Goal: Find specific page/section: Find specific page/section

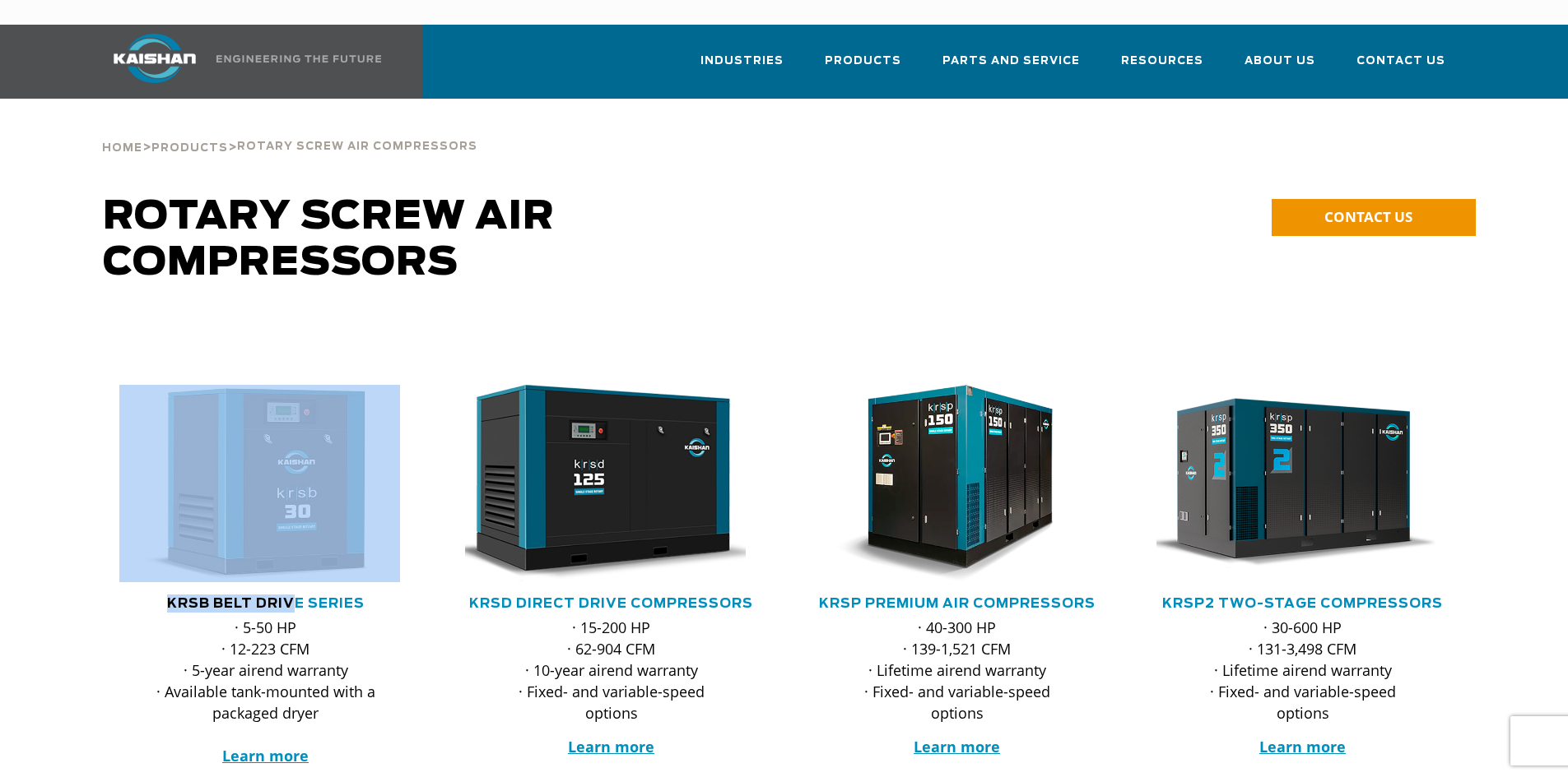
click at [297, 567] on div ".path{fill:none;stroke:#333;stroke-miterlimit:10;stroke-width:1.5px;} KRSB Belt…" at bounding box center [265, 586] width 345 height 533
click at [297, 598] on link "KRSB Belt Drive Series" at bounding box center [265, 604] width 197 height 13
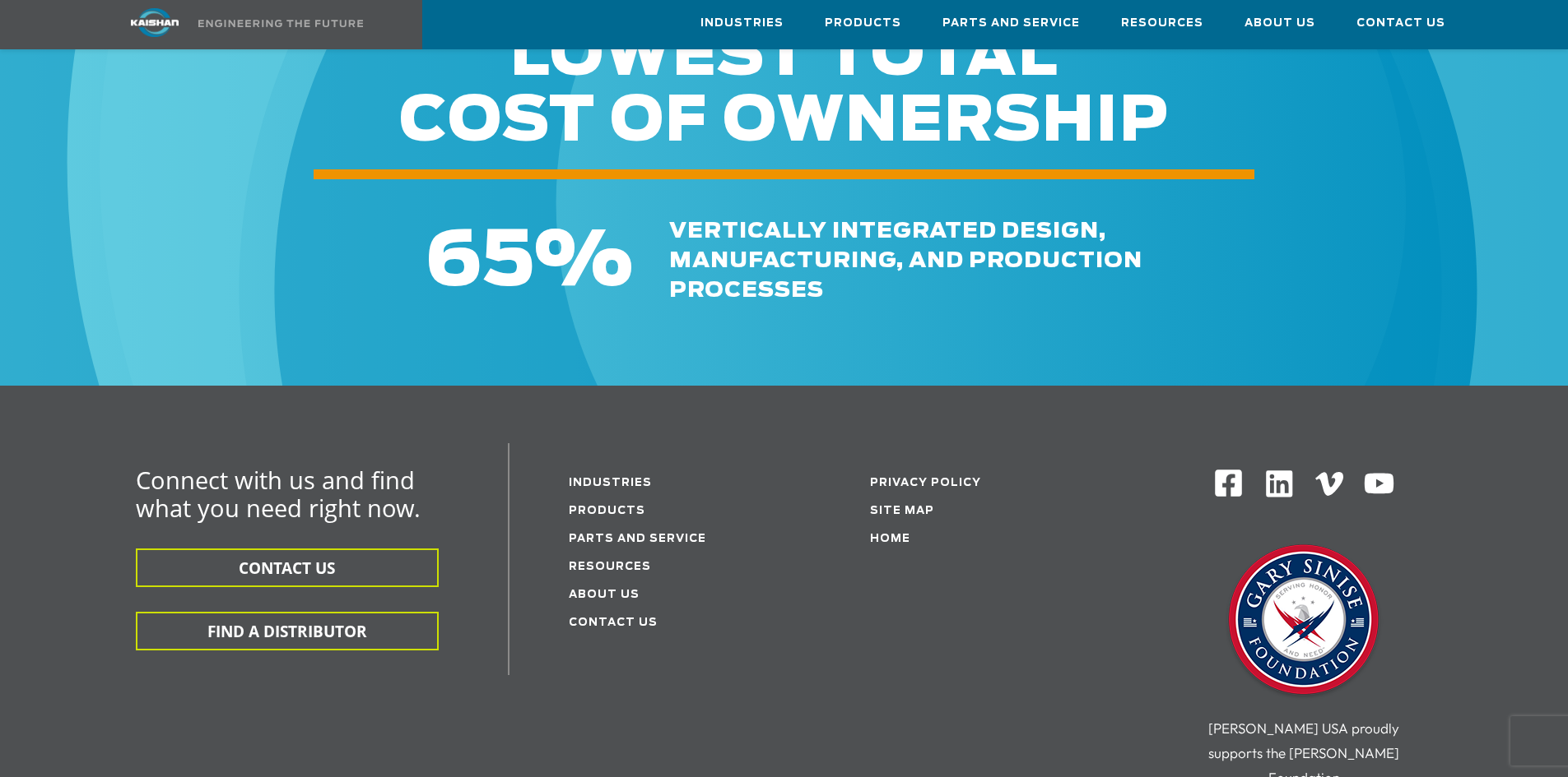
scroll to position [4854, 0]
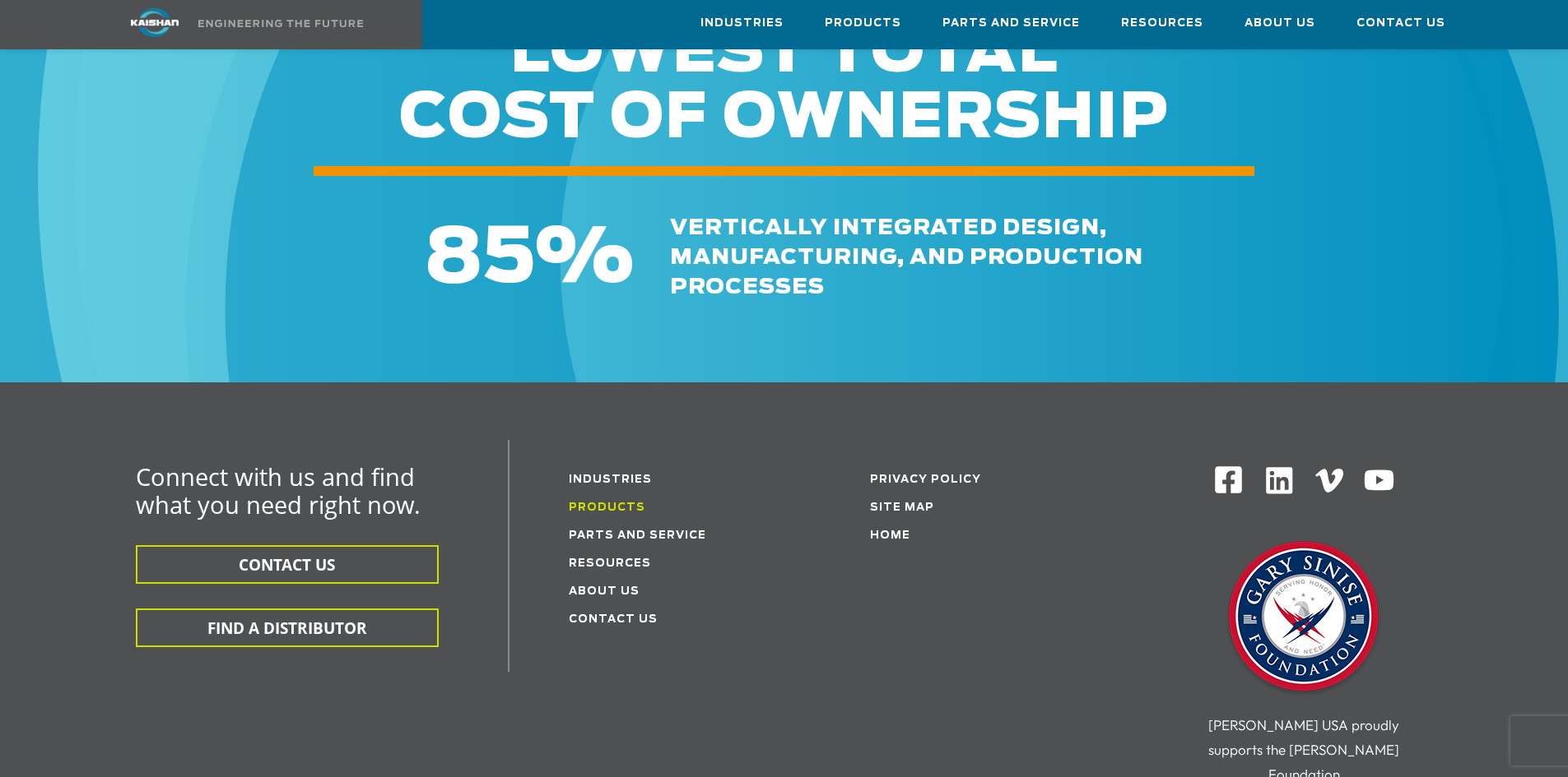
click at [610, 502] on link "Products" at bounding box center [607, 508] width 77 height 11
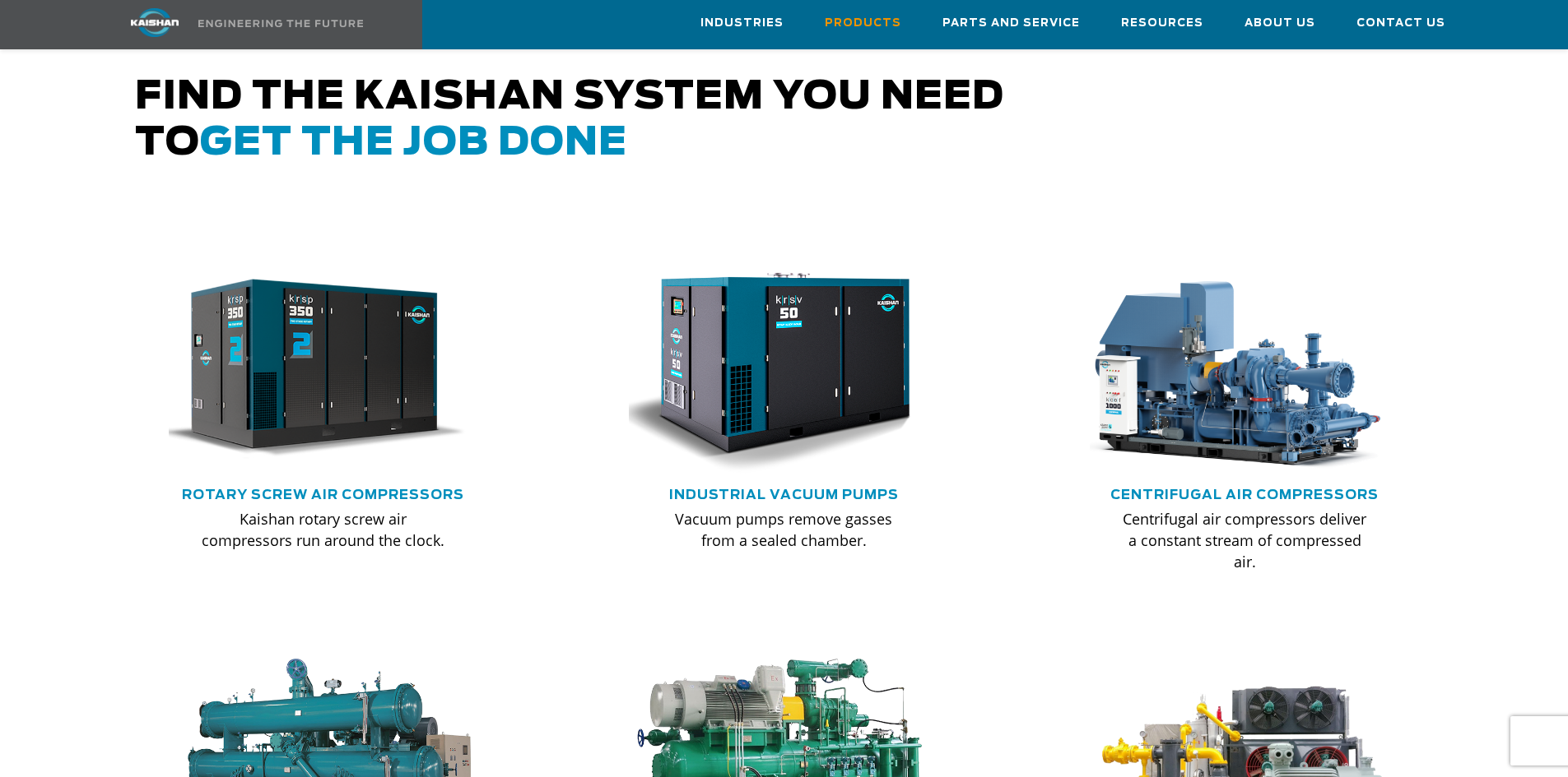
scroll to position [905, 0]
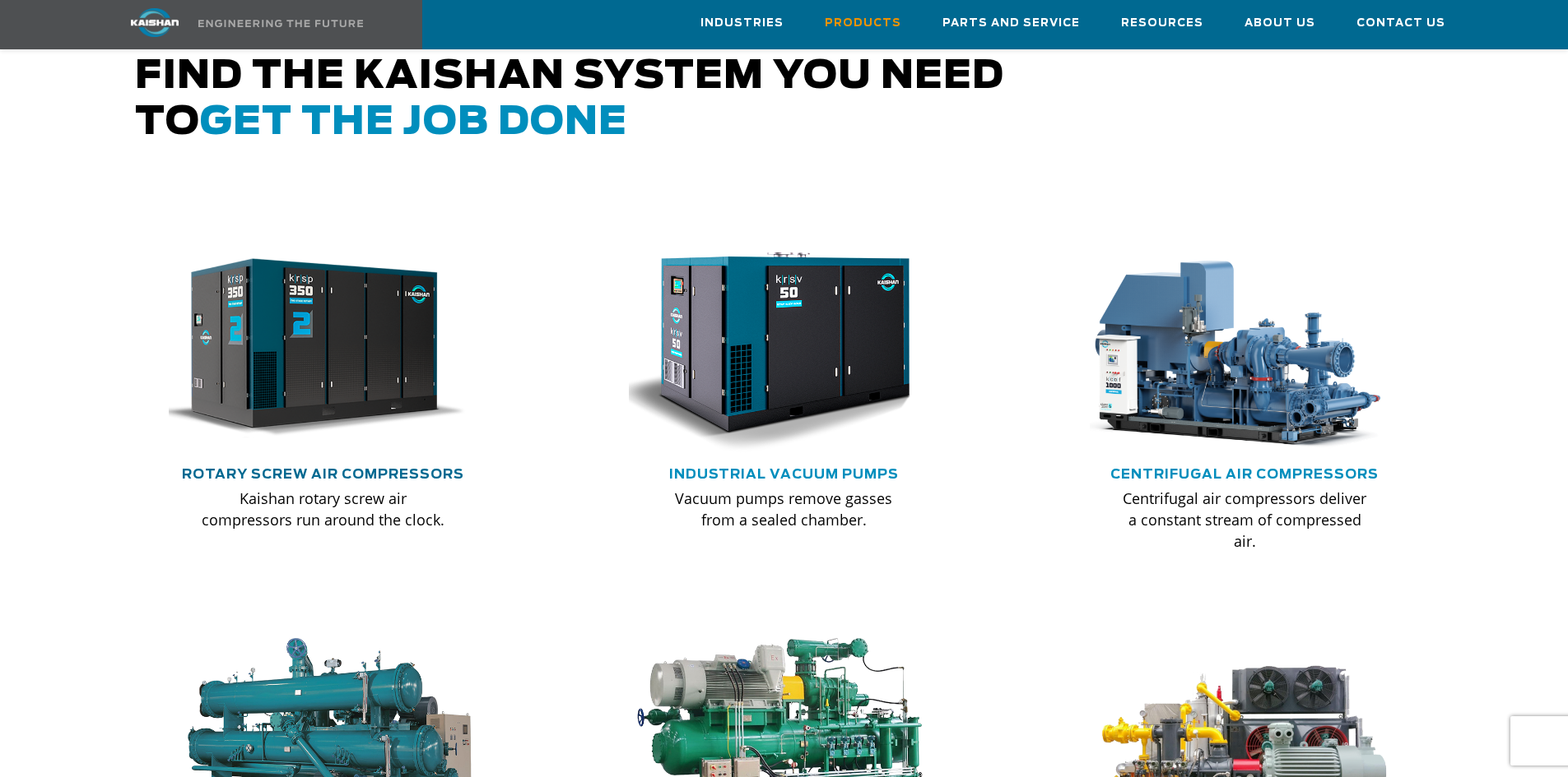
click at [411, 468] on link "Rotary Screw Air Compressors" at bounding box center [323, 475] width 282 height 13
